Goal: Navigation & Orientation: Find specific page/section

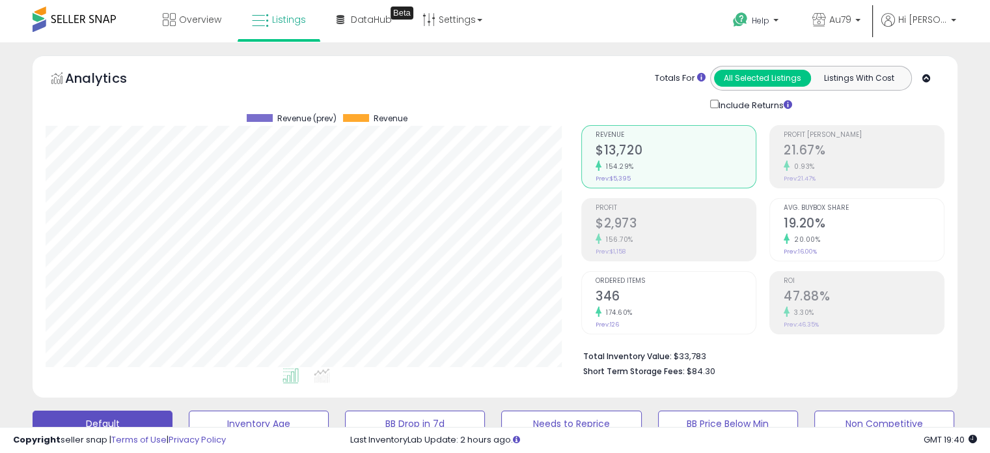
scroll to position [266, 535]
click at [182, 18] on span "Overview" at bounding box center [200, 19] width 42 height 13
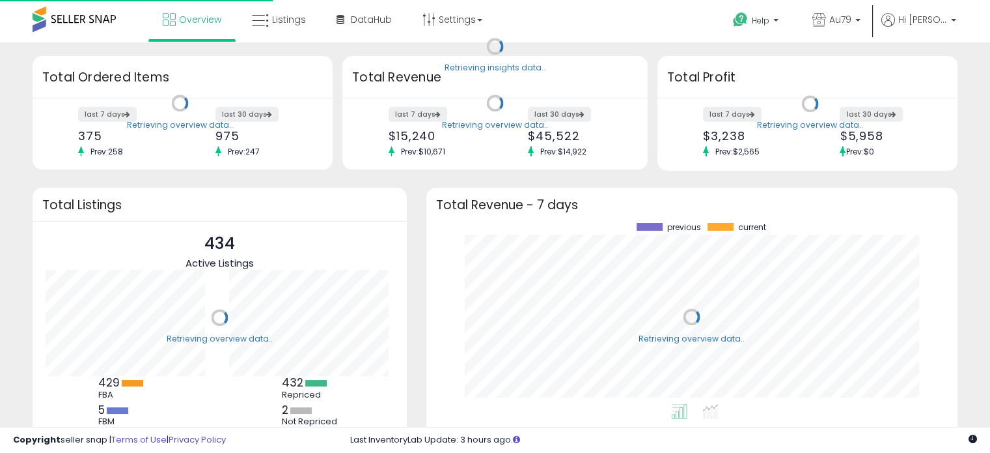
scroll to position [180, 505]
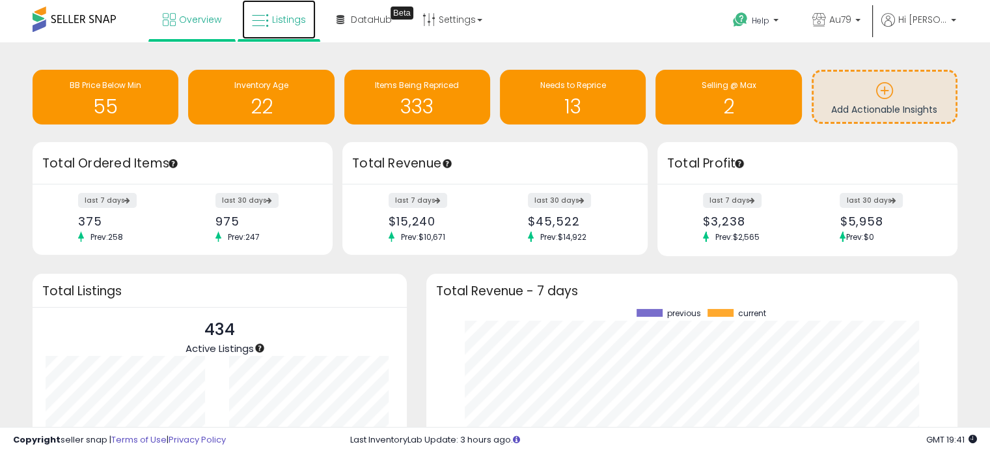
click at [269, 13] on link "Listings" at bounding box center [279, 19] width 74 height 39
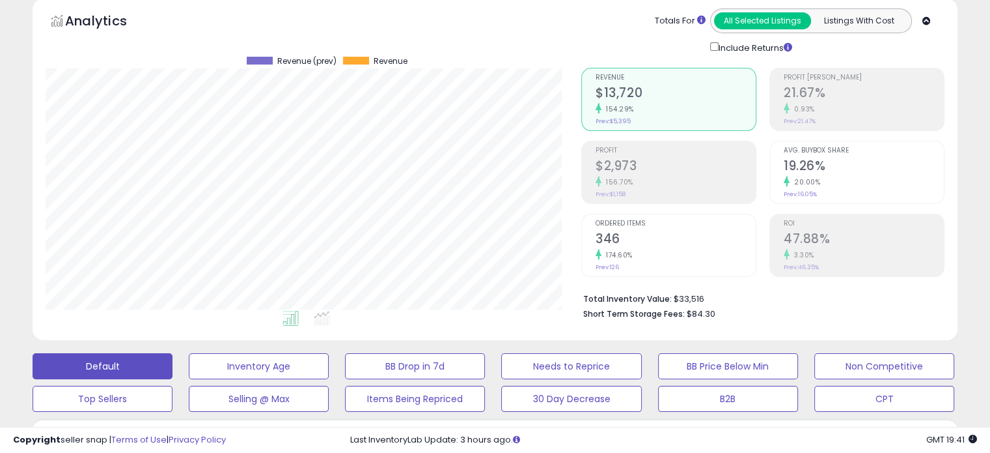
scroll to position [60, 0]
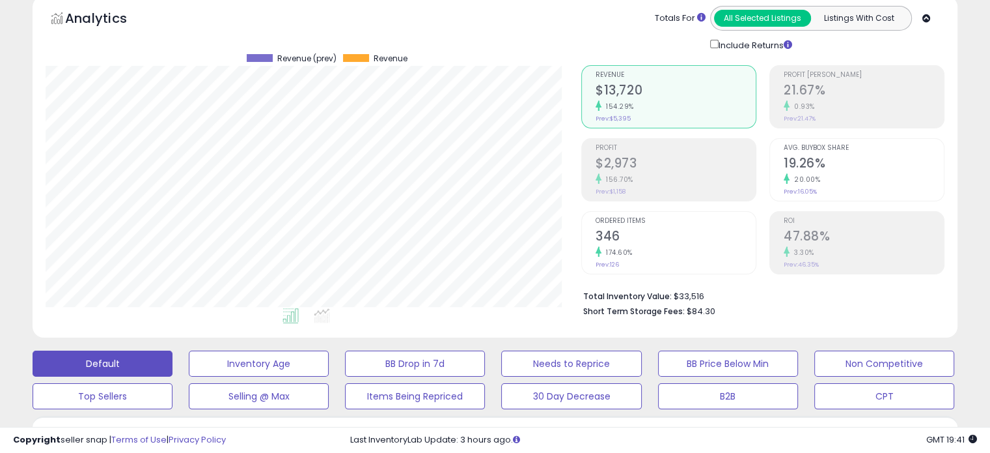
click at [269, 13] on div "Analytics" at bounding box center [161, 21] width 224 height 31
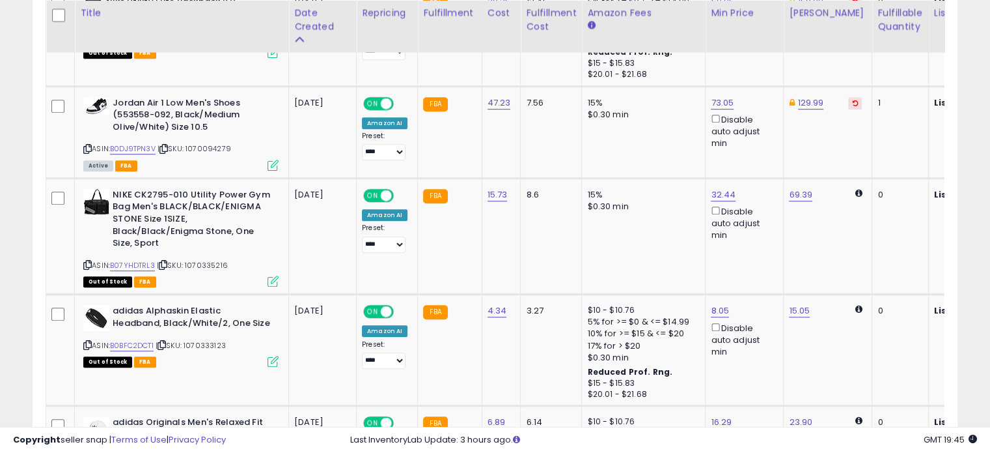
scroll to position [789, 0]
click at [126, 341] on link "B0BFC2DCT1" at bounding box center [132, 345] width 44 height 11
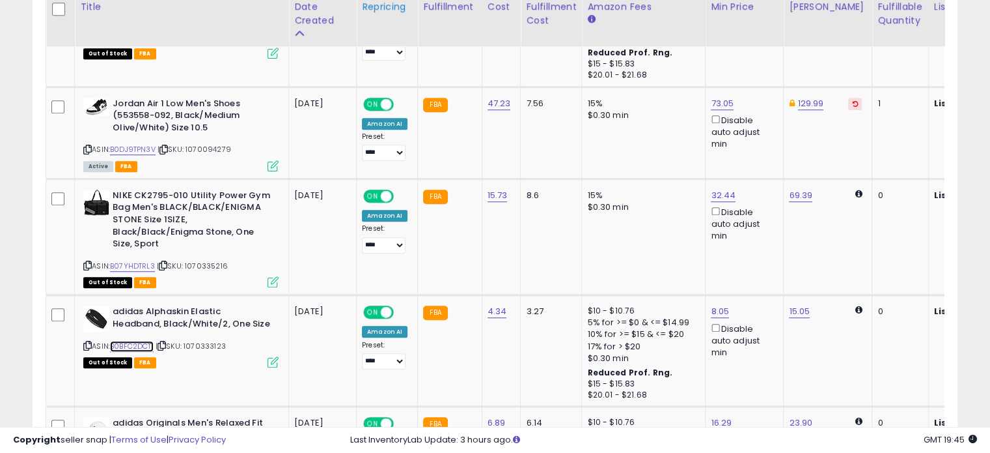
scroll to position [783, 0]
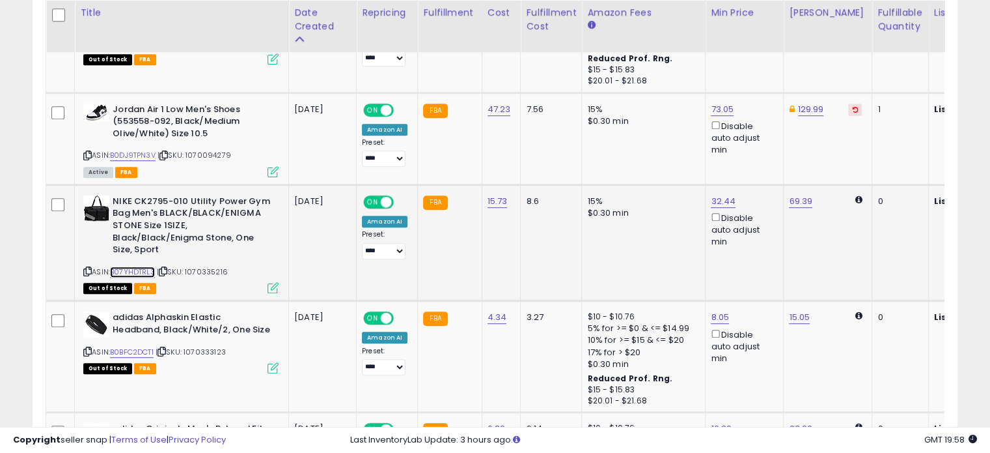
click at [139, 268] on link "B07YHDTRL3" at bounding box center [132, 271] width 45 height 11
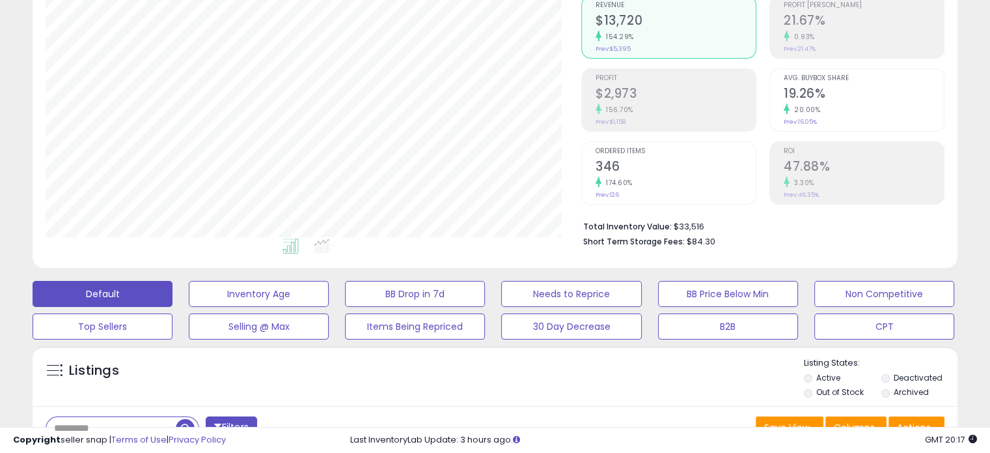
scroll to position [0, 0]
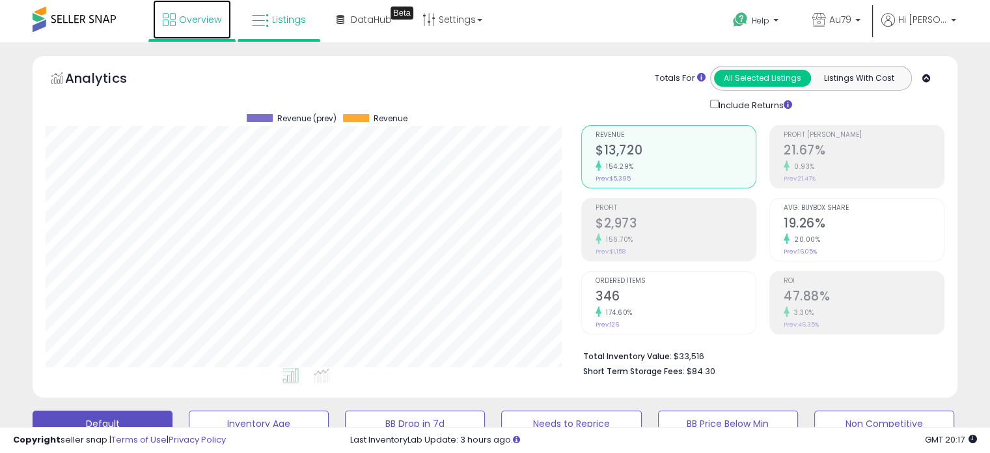
click at [182, 21] on span "Overview" at bounding box center [200, 19] width 42 height 13
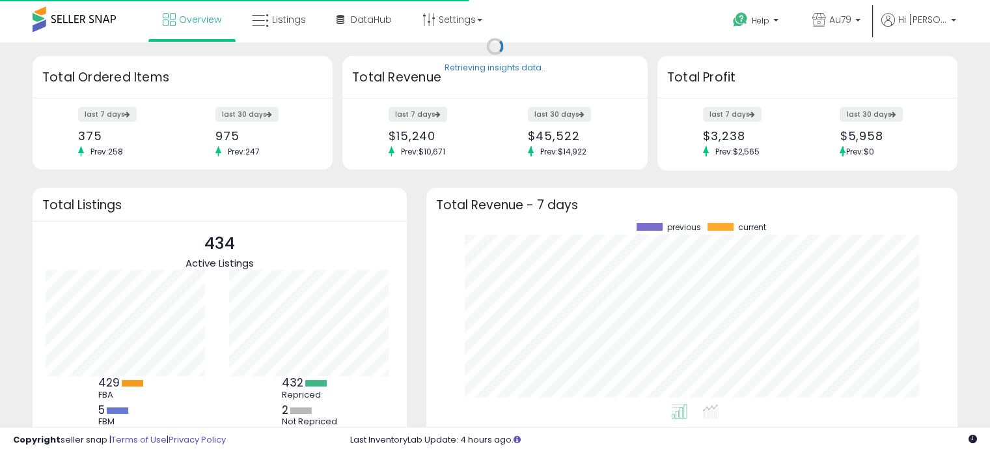
scroll to position [180, 505]
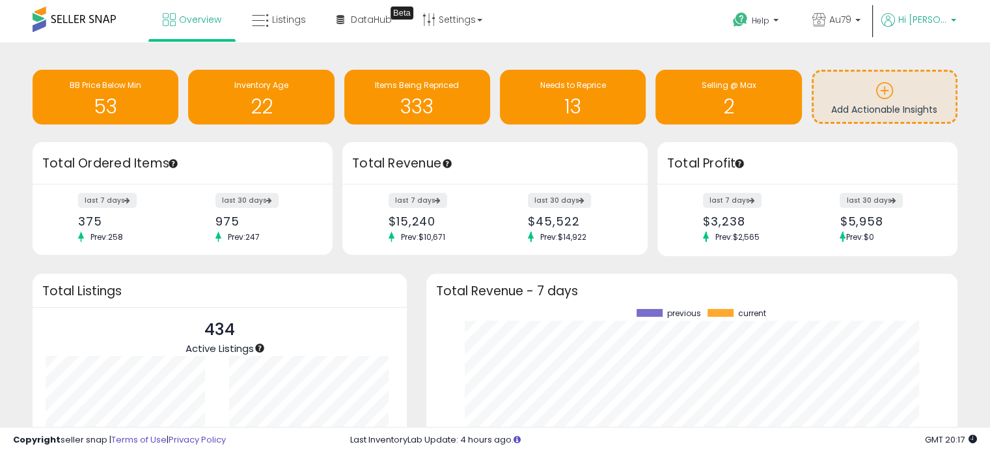
click at [947, 18] on span "Hi [PERSON_NAME]" at bounding box center [923, 19] width 49 height 13
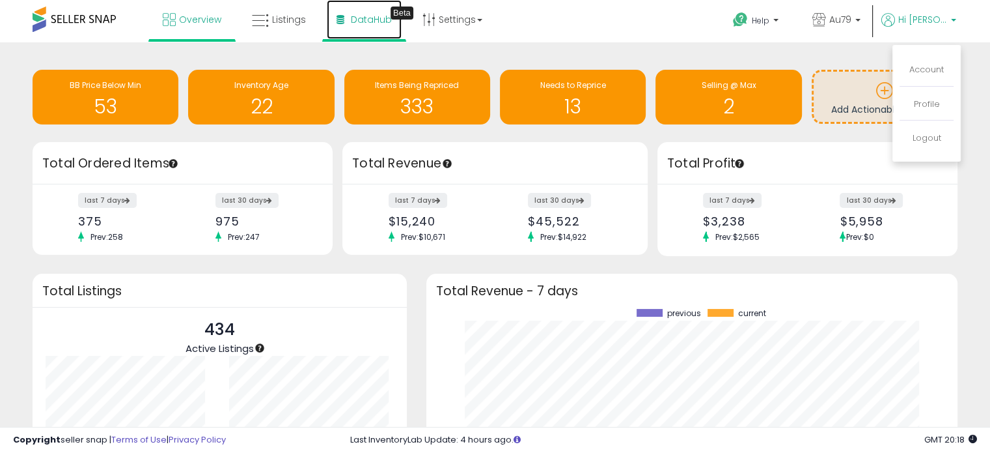
click at [377, 18] on span "DataHub" at bounding box center [371, 19] width 41 height 13
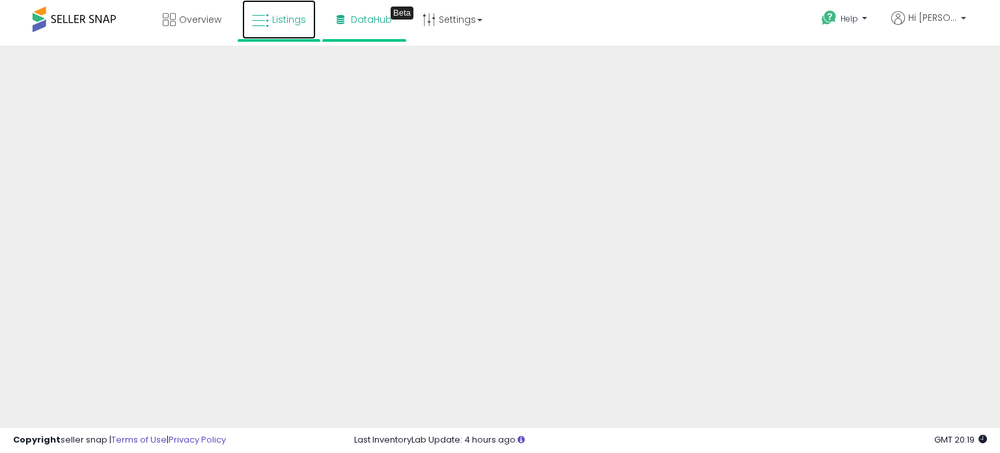
click at [273, 21] on span "Listings" at bounding box center [289, 19] width 34 height 13
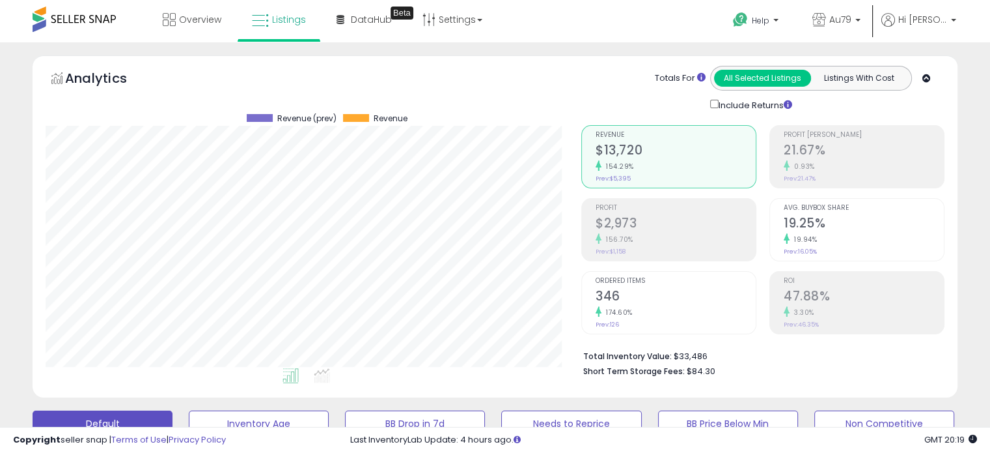
scroll to position [266, 535]
click at [273, 21] on span "Listings" at bounding box center [289, 19] width 34 height 13
click at [190, 18] on span "Overview" at bounding box center [200, 19] width 42 height 13
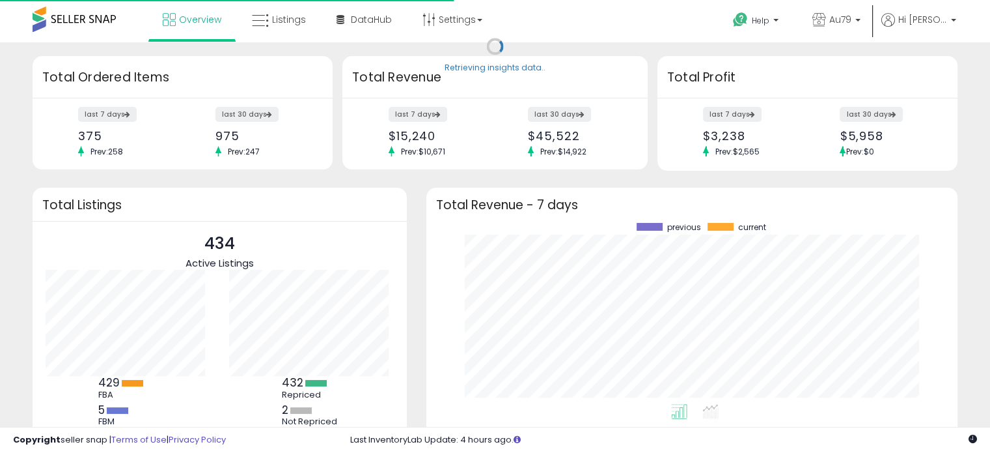
scroll to position [180, 505]
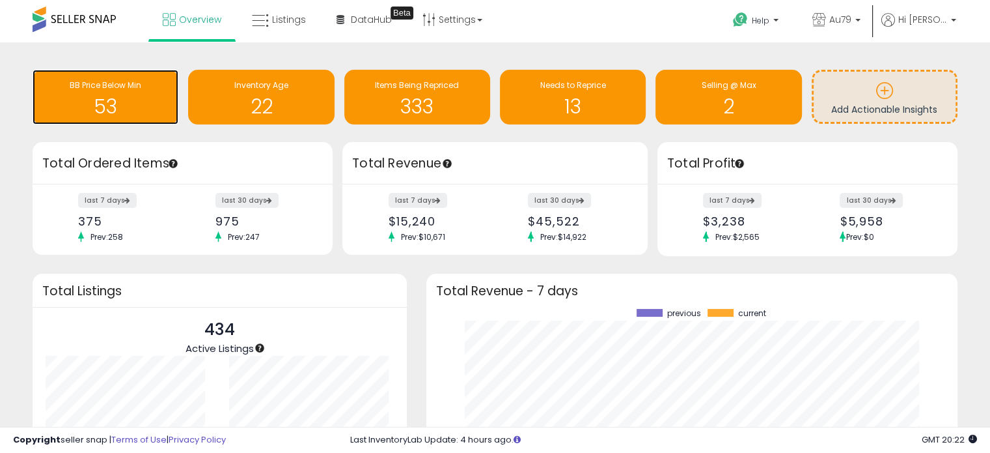
click at [109, 98] on h1 "53" at bounding box center [105, 106] width 133 height 21
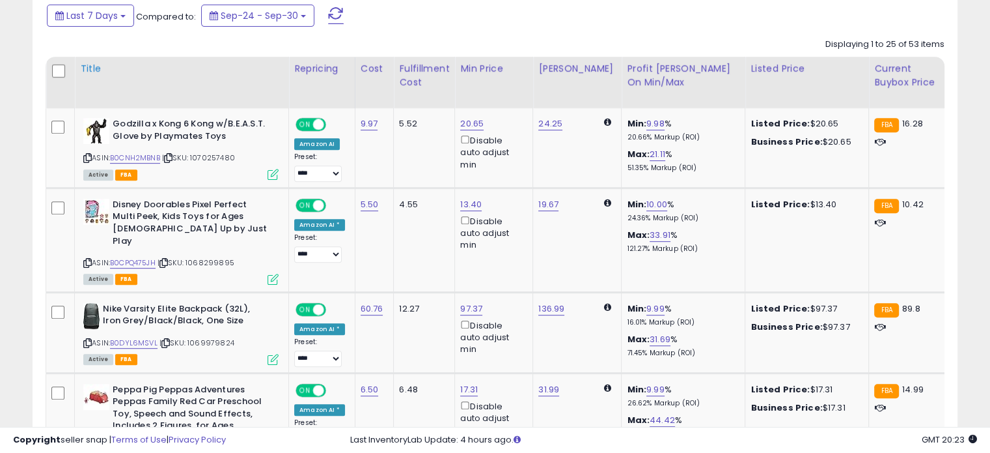
scroll to position [575, 0]
click at [119, 338] on link "B0DYL6MSVL" at bounding box center [134, 343] width 48 height 11
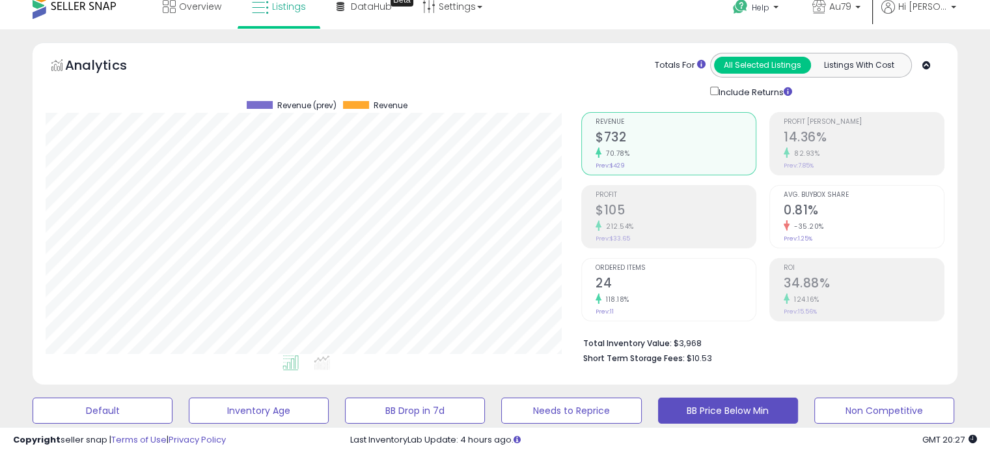
scroll to position [0, 0]
